Goal: Use online tool/utility: Utilize a website feature to perform a specific function

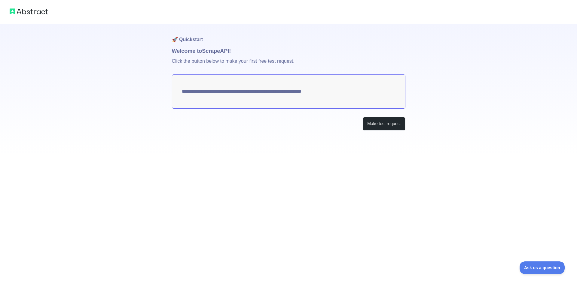
click at [305, 90] on textarea "**********" at bounding box center [288, 92] width 233 height 34
click at [261, 90] on textarea "**********" at bounding box center [288, 92] width 233 height 34
click at [371, 125] on button "Make test request" at bounding box center [384, 124] width 42 height 14
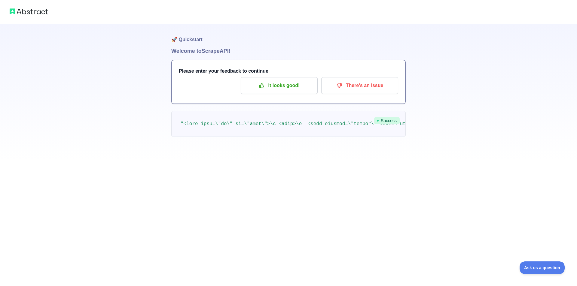
click at [205, 127] on pre at bounding box center [288, 124] width 234 height 26
click at [31, 10] on img at bounding box center [29, 11] width 38 height 8
click at [203, 128] on pre at bounding box center [288, 124] width 234 height 26
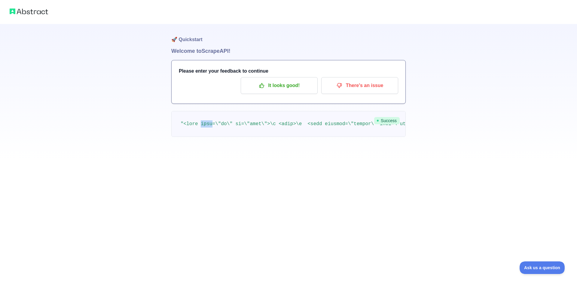
click at [203, 128] on pre at bounding box center [288, 124] width 234 height 26
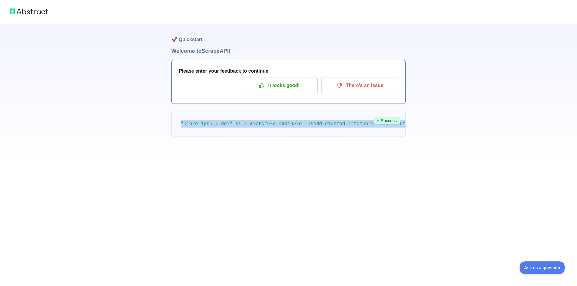
click at [203, 128] on pre at bounding box center [288, 124] width 234 height 26
click at [288, 85] on p "It looks good!" at bounding box center [279, 86] width 68 height 10
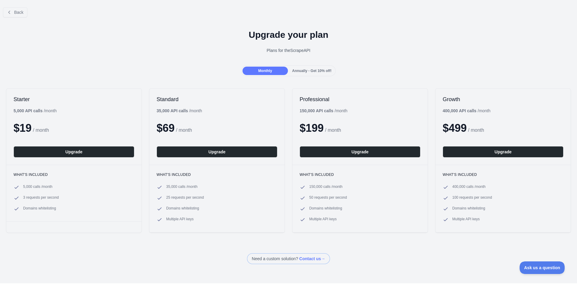
click at [308, 70] on span "Annually - Get 10% off!" at bounding box center [311, 71] width 39 height 4
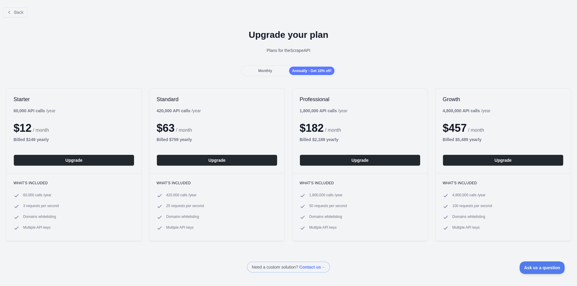
click at [264, 69] on span "Monthly" at bounding box center [265, 71] width 14 height 4
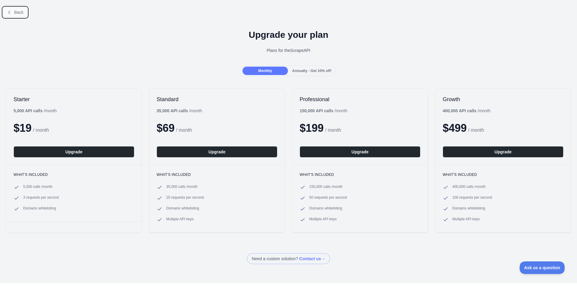
click at [16, 7] on button "Back" at bounding box center [15, 12] width 24 height 10
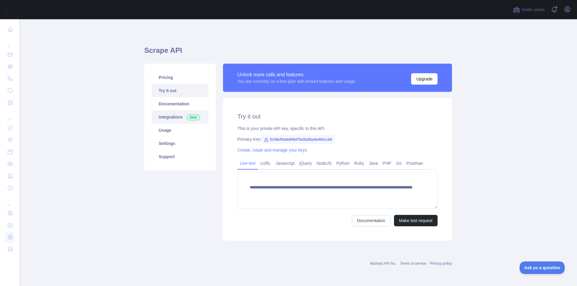
click at [179, 114] on link "Integrations New" at bounding box center [179, 117] width 57 height 13
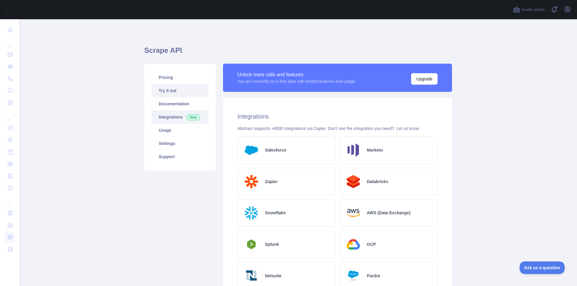
click at [185, 87] on link "Try it out" at bounding box center [179, 90] width 57 height 13
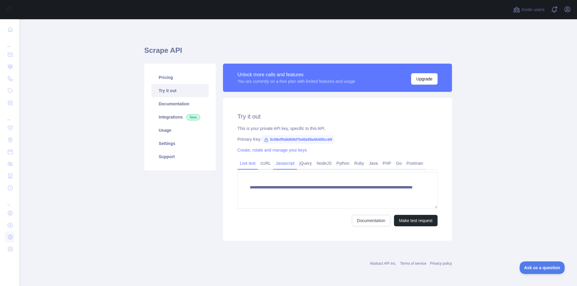
click at [283, 167] on link "Javascript" at bounding box center [285, 164] width 24 height 10
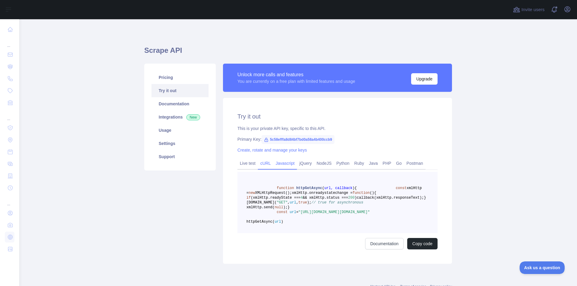
click at [258, 165] on link "cURL" at bounding box center [265, 164] width 15 height 10
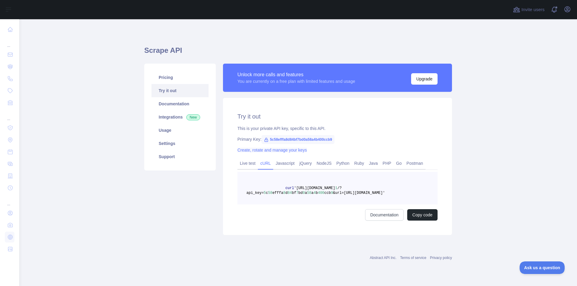
click at [281, 150] on link "Create, rotate and manage your keys" at bounding box center [271, 150] width 69 height 5
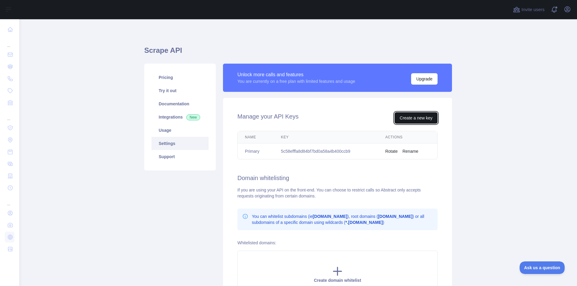
click at [405, 119] on button "Create a new key" at bounding box center [416, 117] width 43 height 11
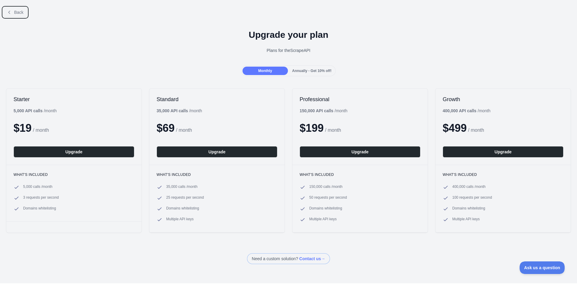
click at [6, 8] on button "Back" at bounding box center [15, 12] width 24 height 10
